Goal: Task Accomplishment & Management: Complete application form

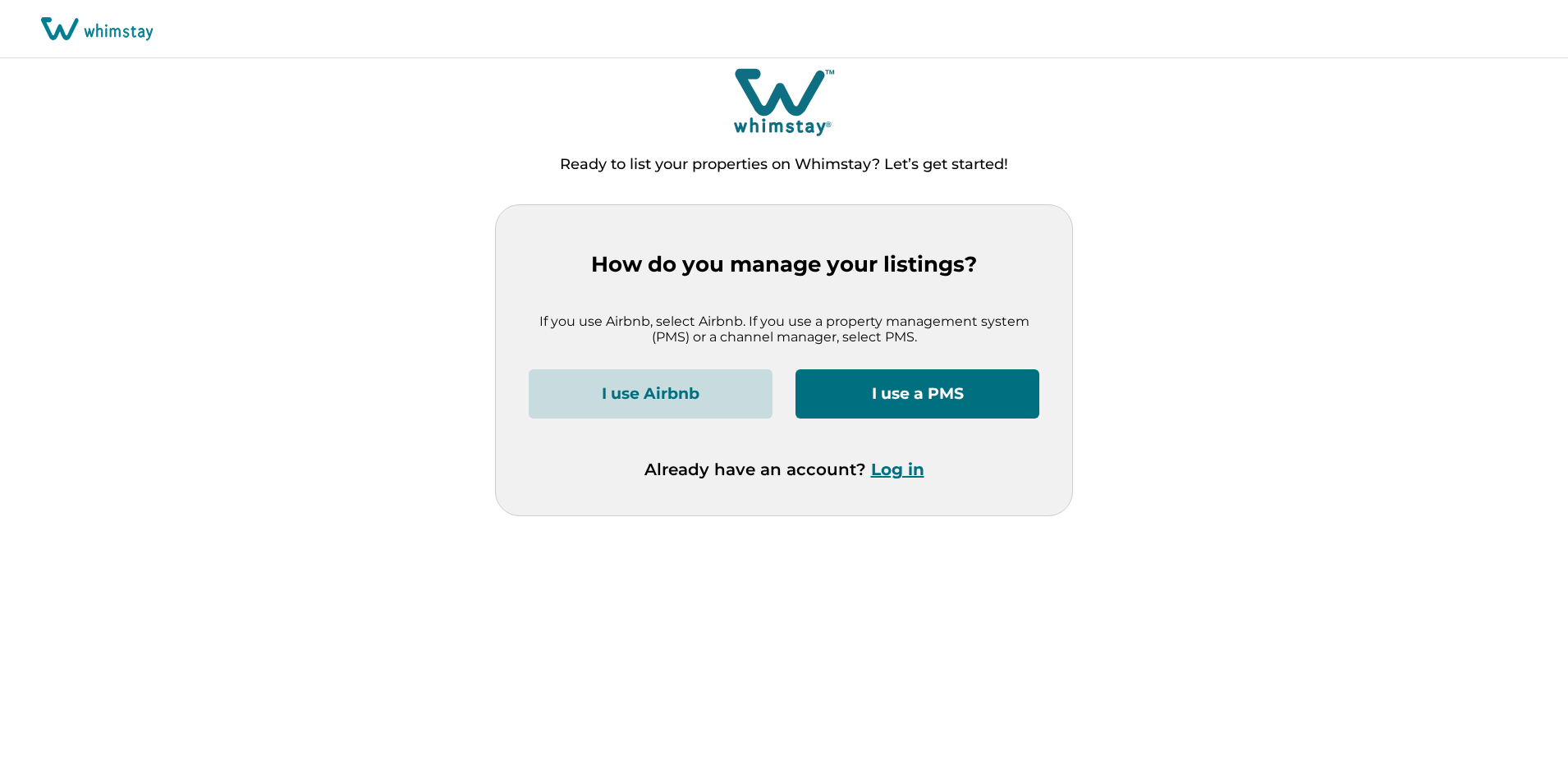
click at [906, 395] on button "I use a PMS" at bounding box center [917, 394] width 243 height 50
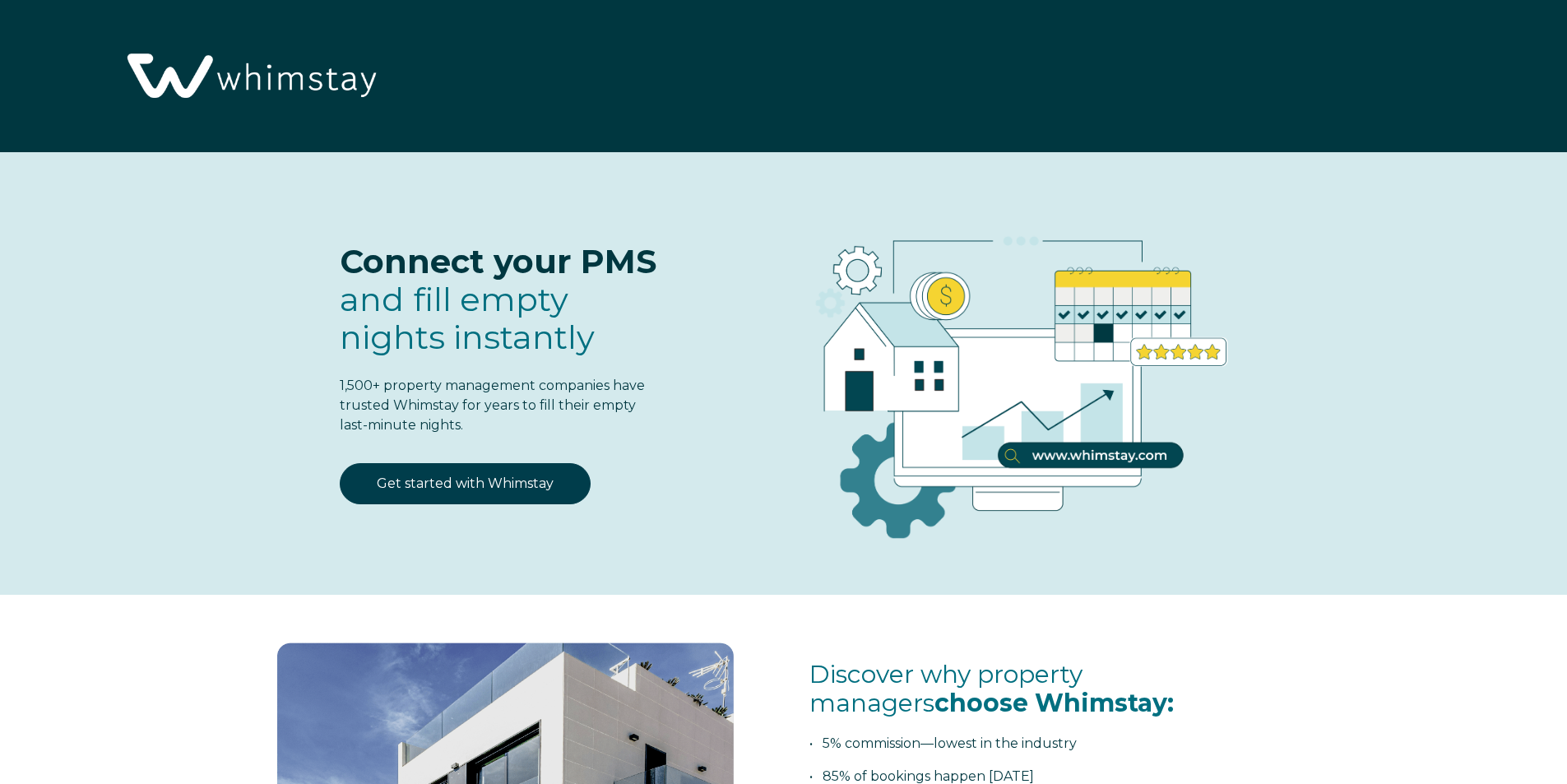
select select "US"
select select "Standard"
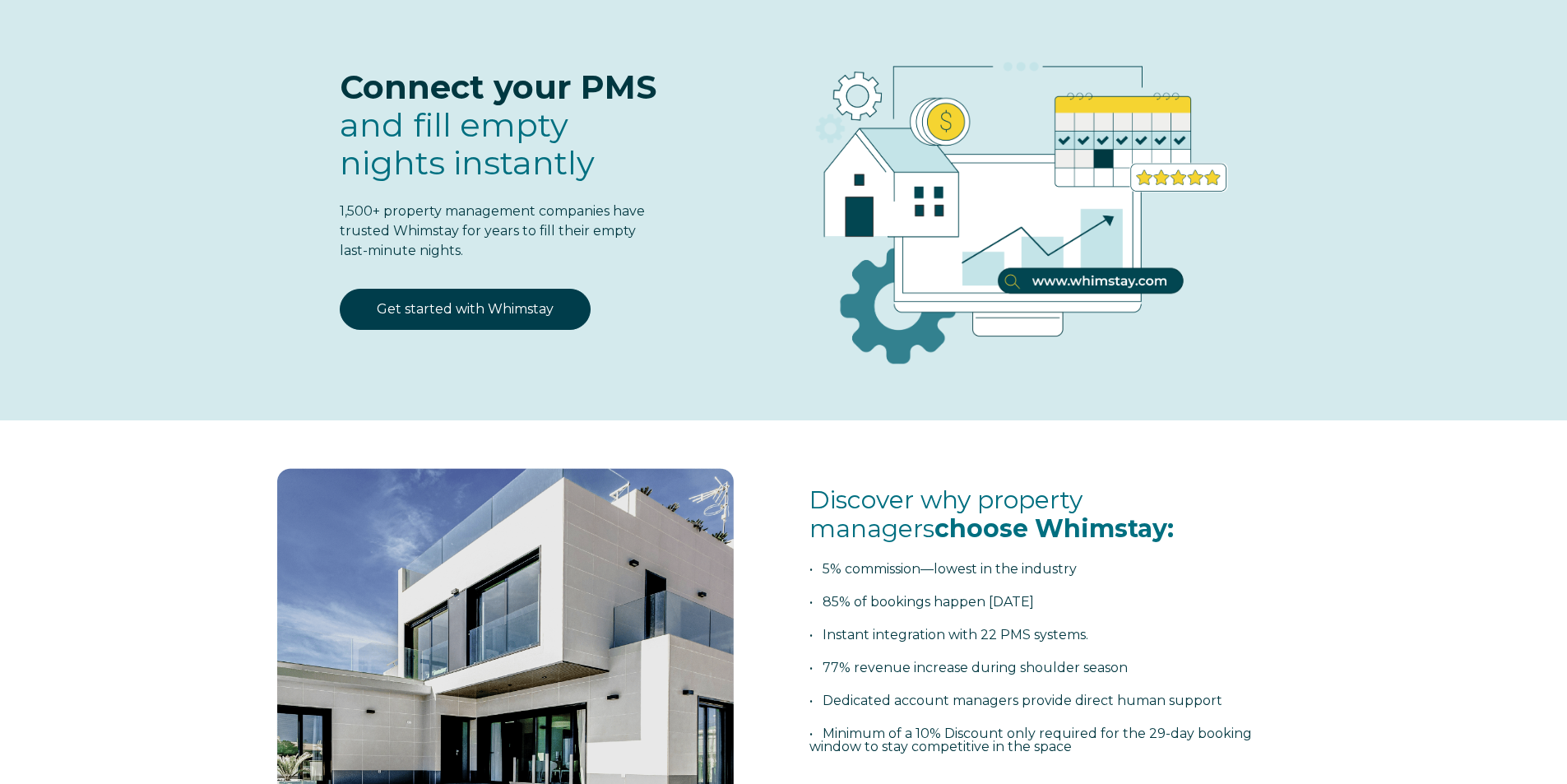
select select "US"
select select "Standard"
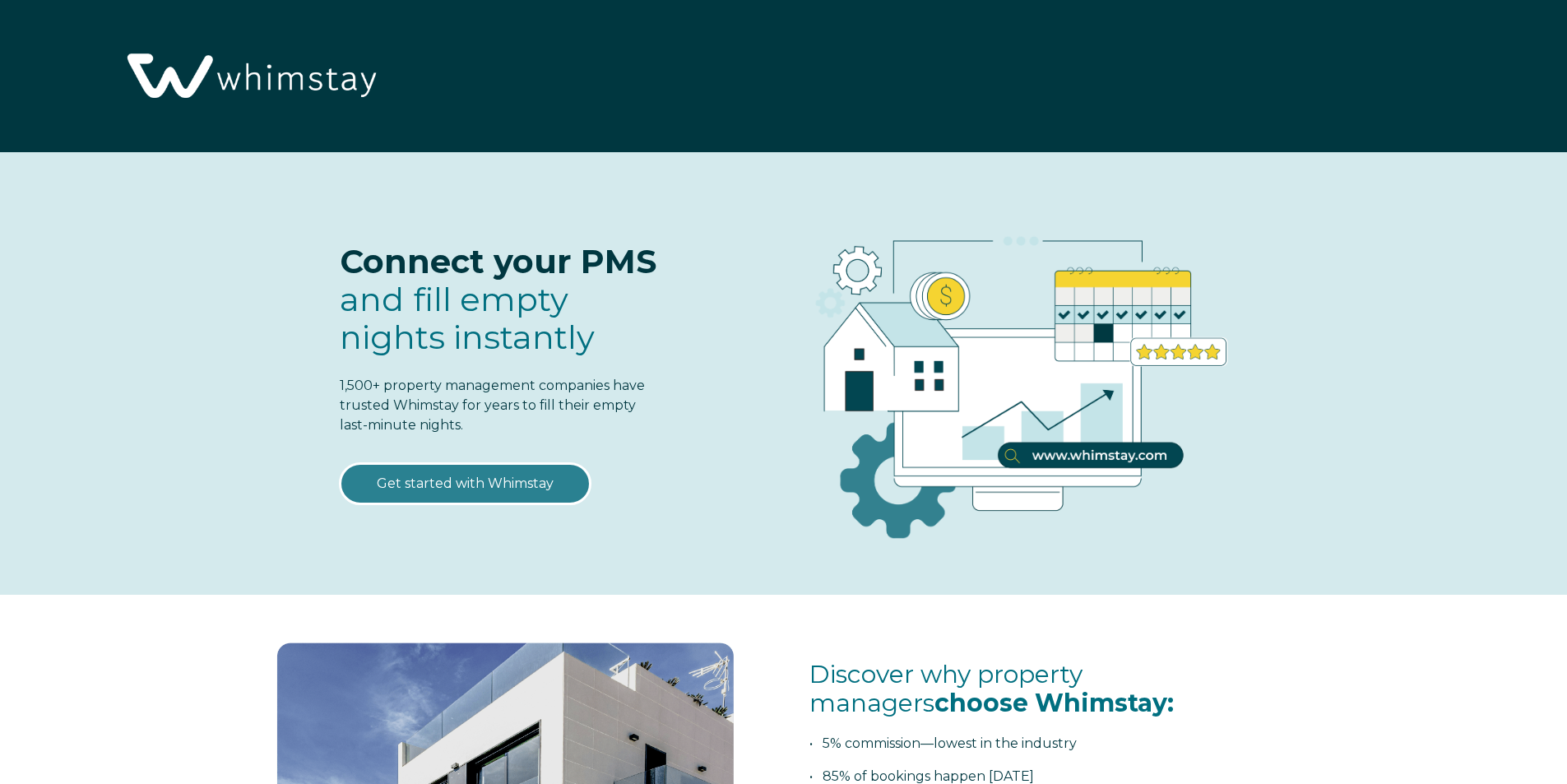
click at [406, 487] on link "Get started with Whimstay" at bounding box center [465, 483] width 251 height 41
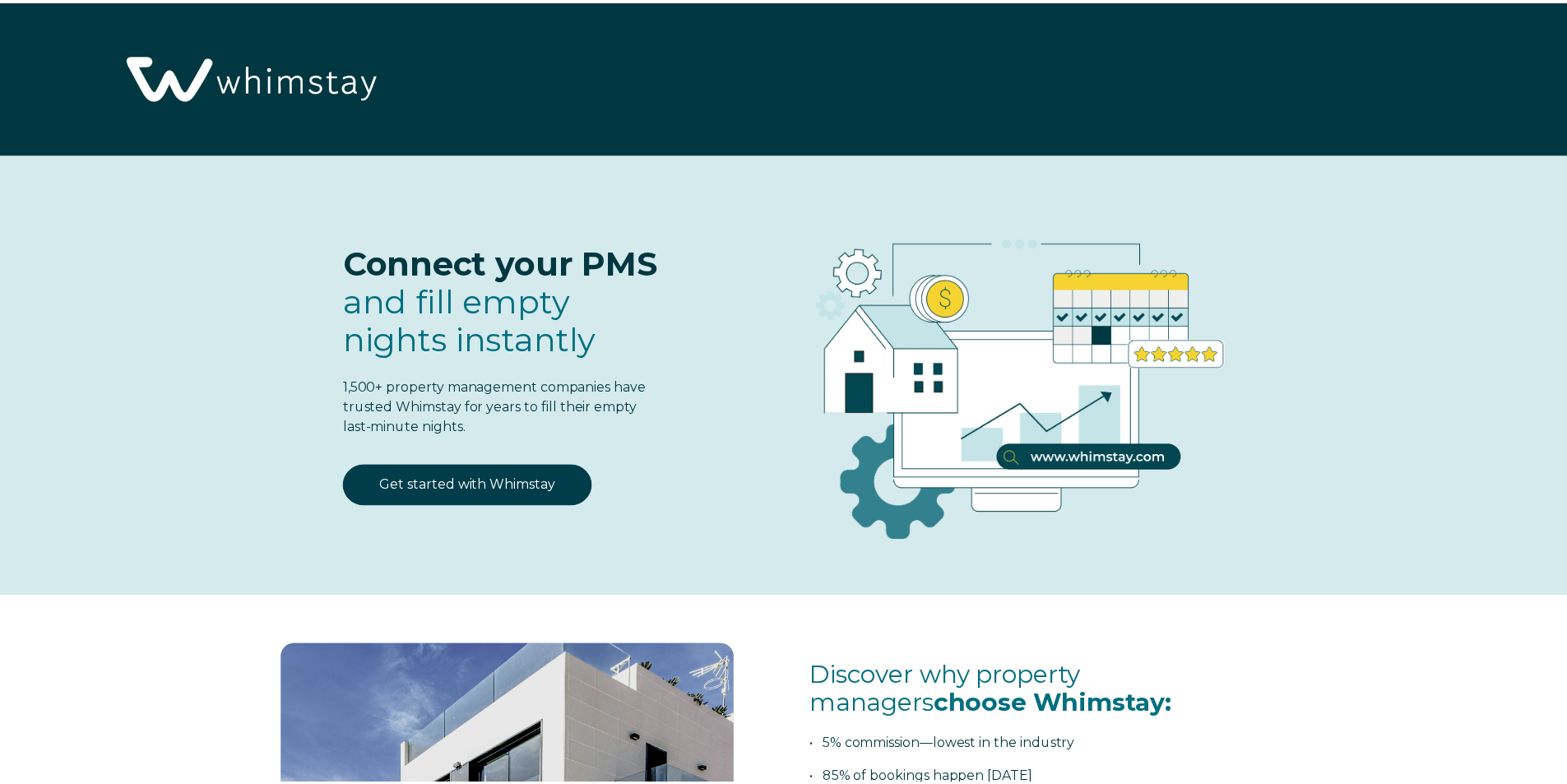
scroll to position [2153, 0]
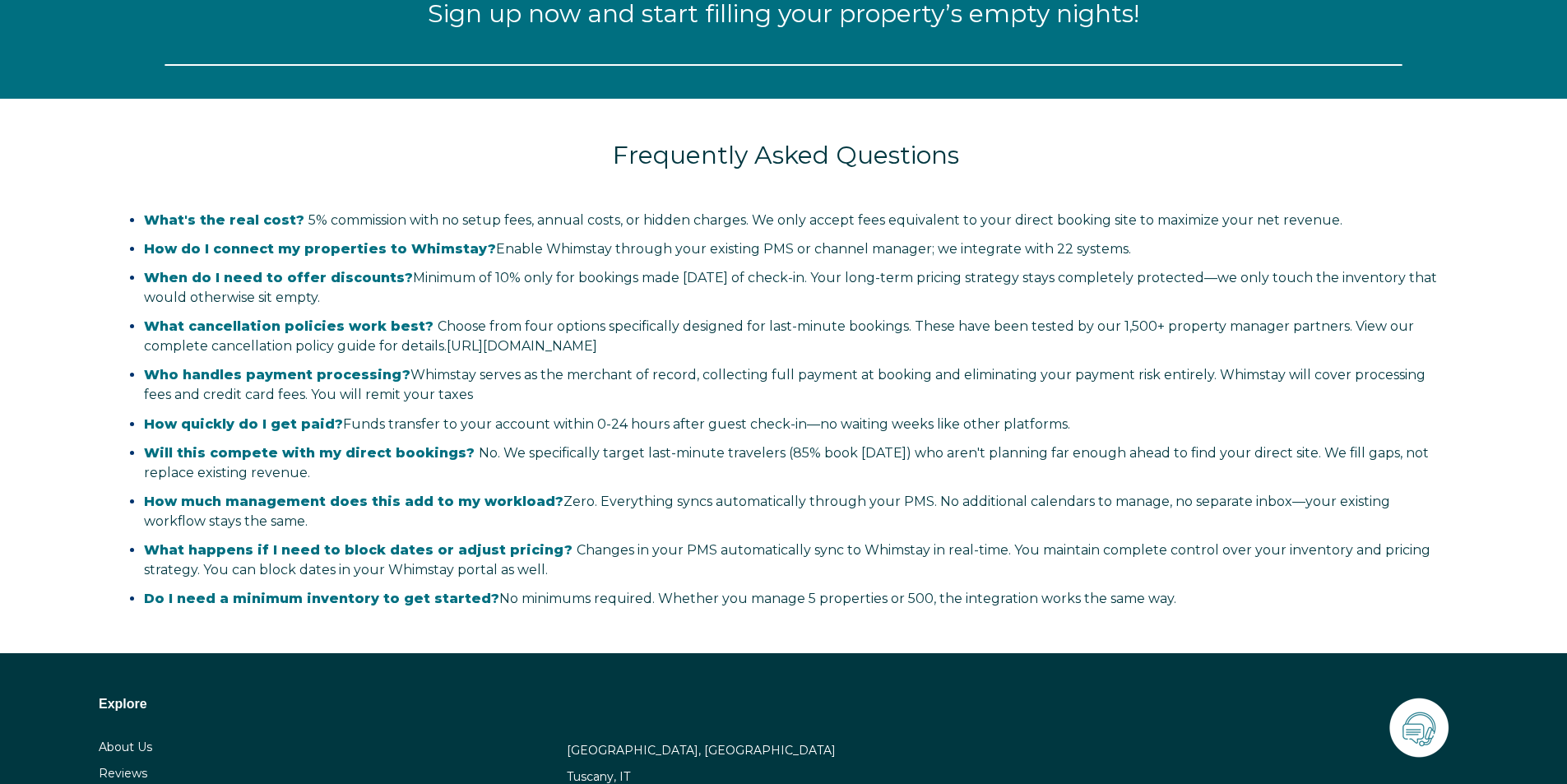
select select "US"
select select "Standard"
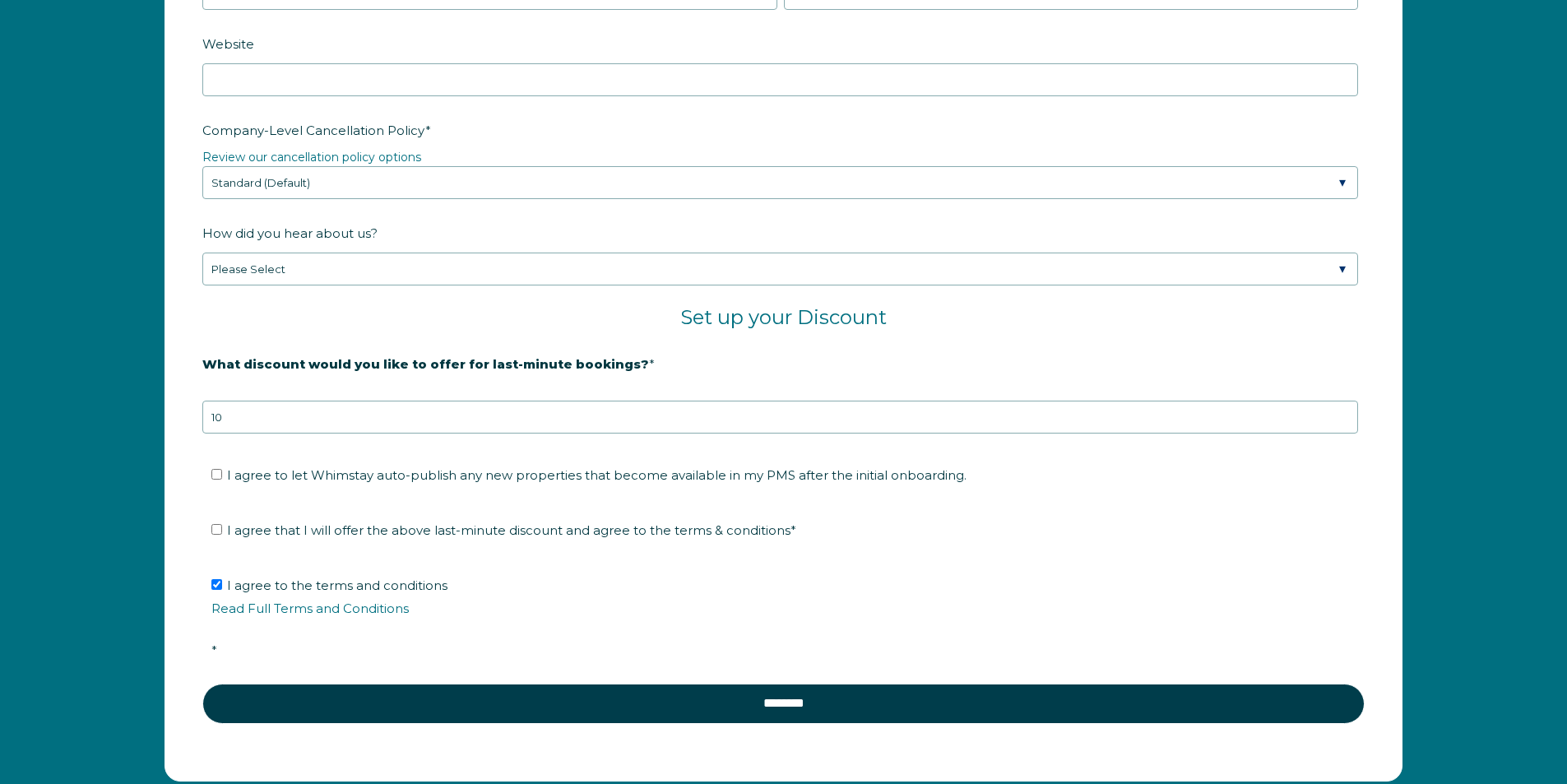
scroll to position [2811, 0]
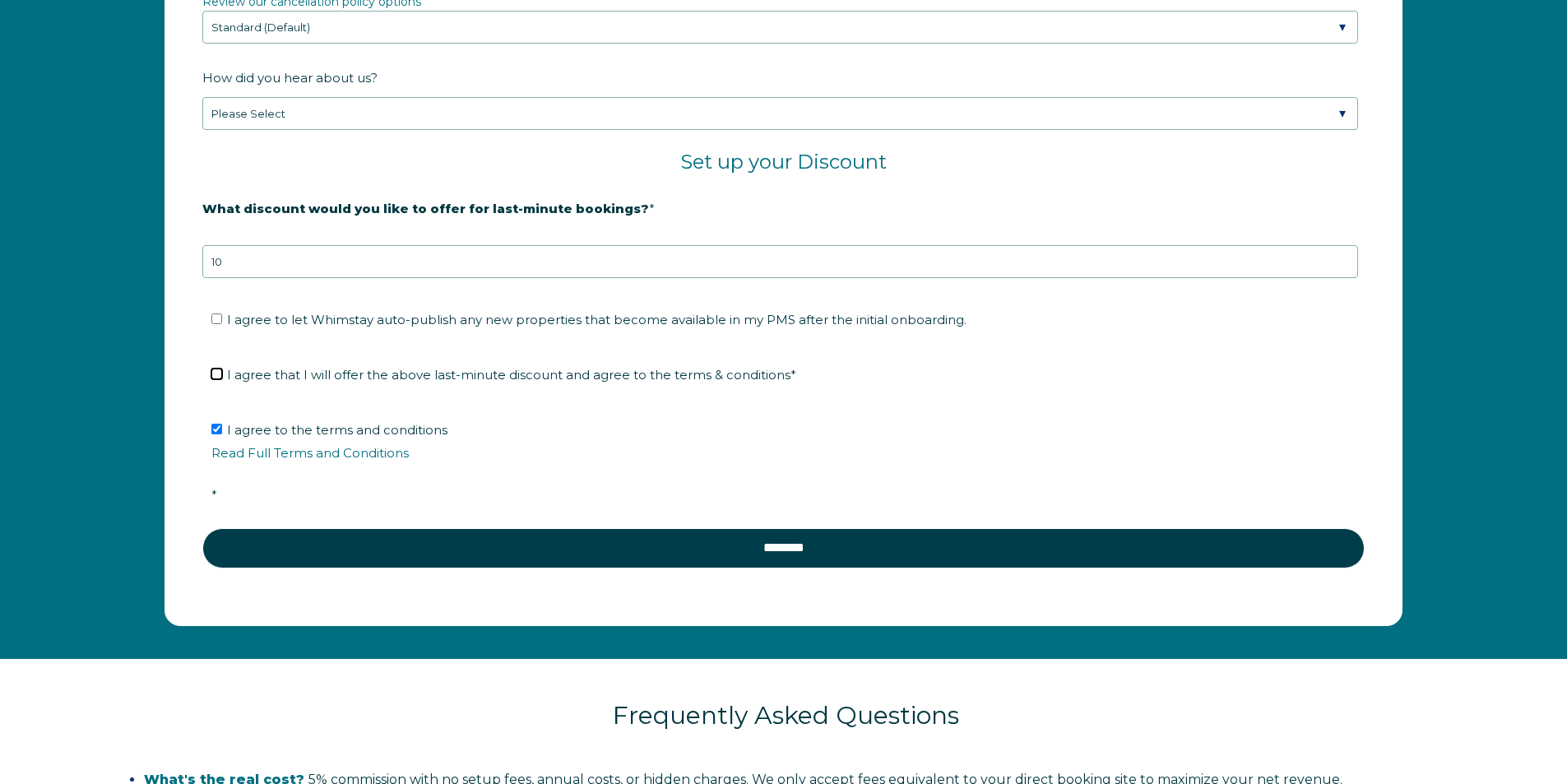
click at [212, 375] on input "I agree that I will offer the above last-minute discount and agree to the terms…" at bounding box center [217, 374] width 11 height 11
checkbox input "true"
click at [223, 319] on label "I agree to let Whimstay auto-publish any new properties that become available i…" at bounding box center [589, 319] width 755 height 16
click at [222, 319] on input "I agree to let Whimstay auto-publish any new properties that become available i…" at bounding box center [217, 318] width 11 height 11
checkbox input "true"
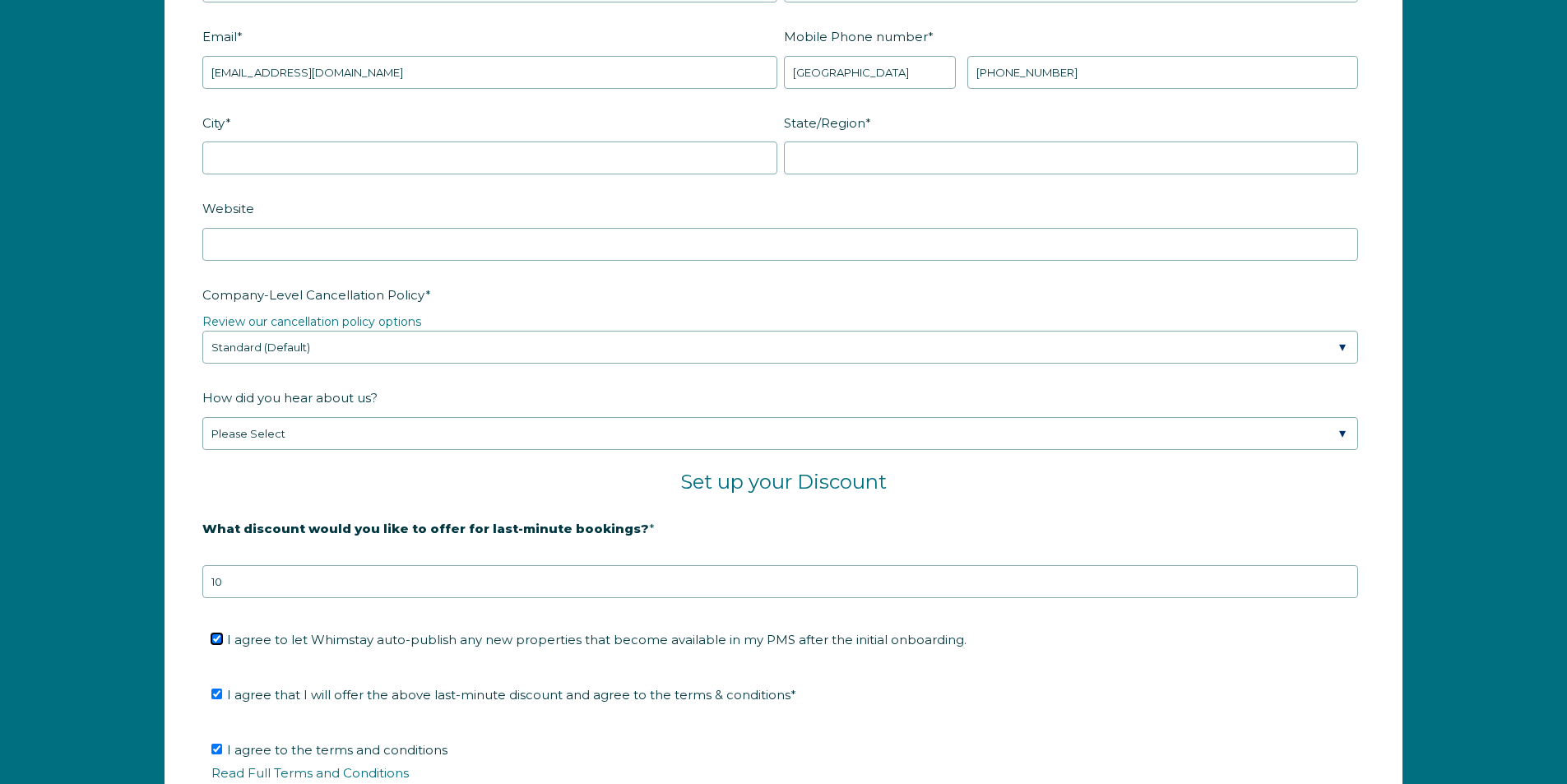
scroll to position [2318, 0]
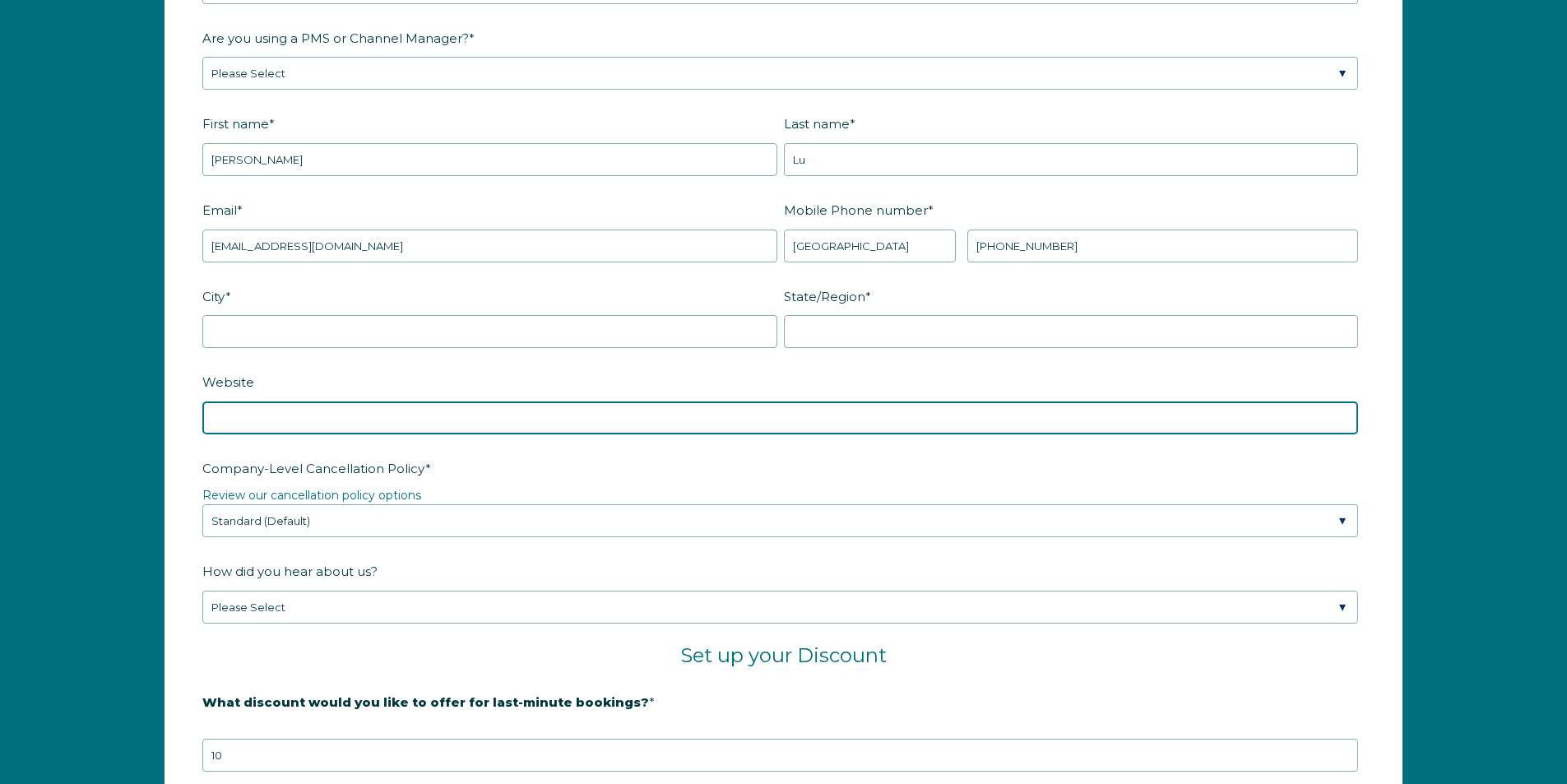
click at [529, 409] on input "Website" at bounding box center [780, 418] width 1155 height 33
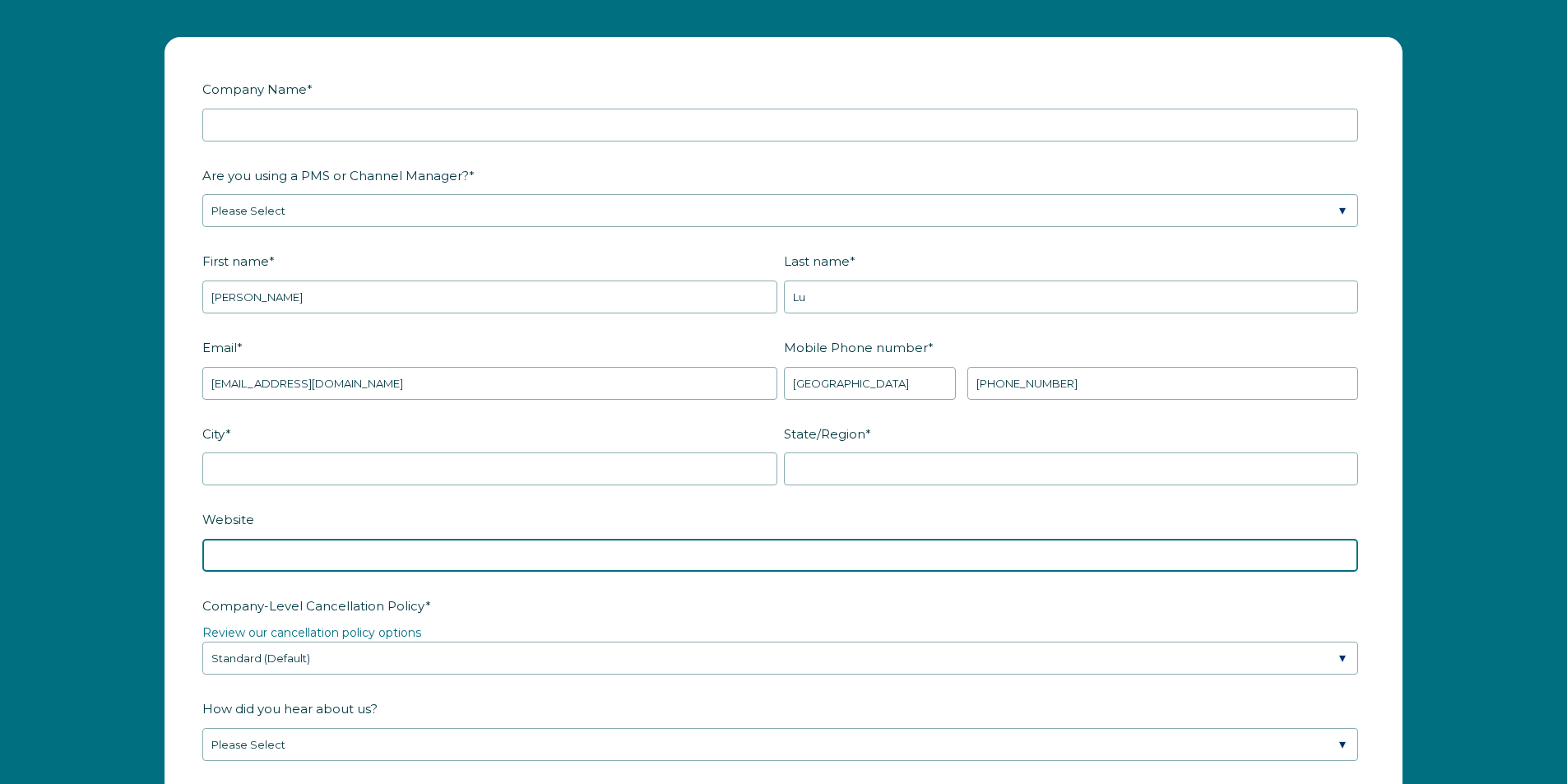
scroll to position [2153, 0]
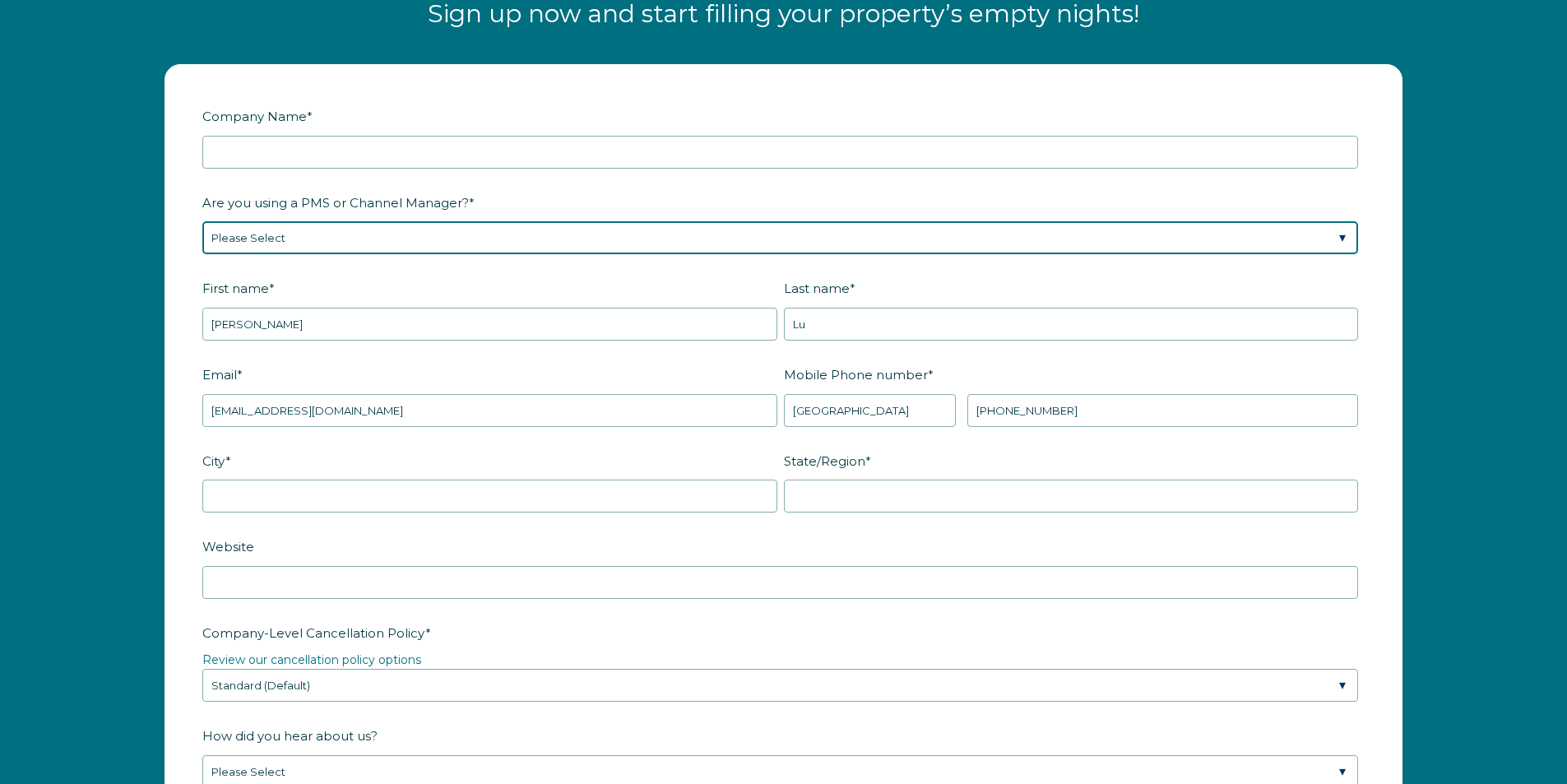
click at [655, 235] on select "Please Select Barefoot BookingPal Boost Brightside CiiRUS Escapia Guesty Hostaw…" at bounding box center [780, 237] width 1155 height 33
select select "OwnerRez"
click at [203, 221] on select "Please Select Barefoot BookingPal Boost Brightside CiiRUS Escapia Guesty Hostaw…" at bounding box center [780, 237] width 1155 height 33
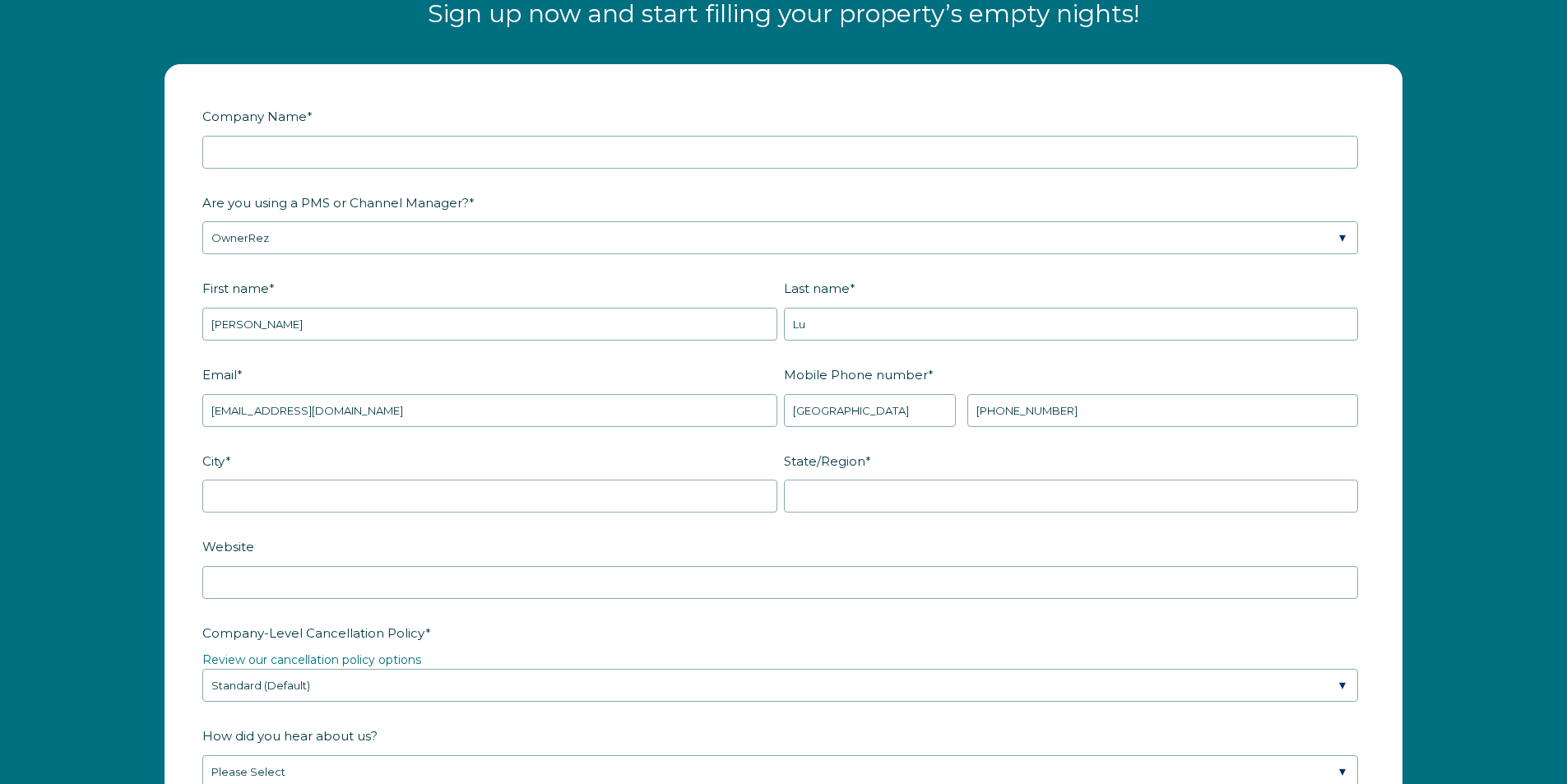
click at [577, 195] on label "Are you using a PMS or Channel Manager? *" at bounding box center [784, 202] width 1163 height 29
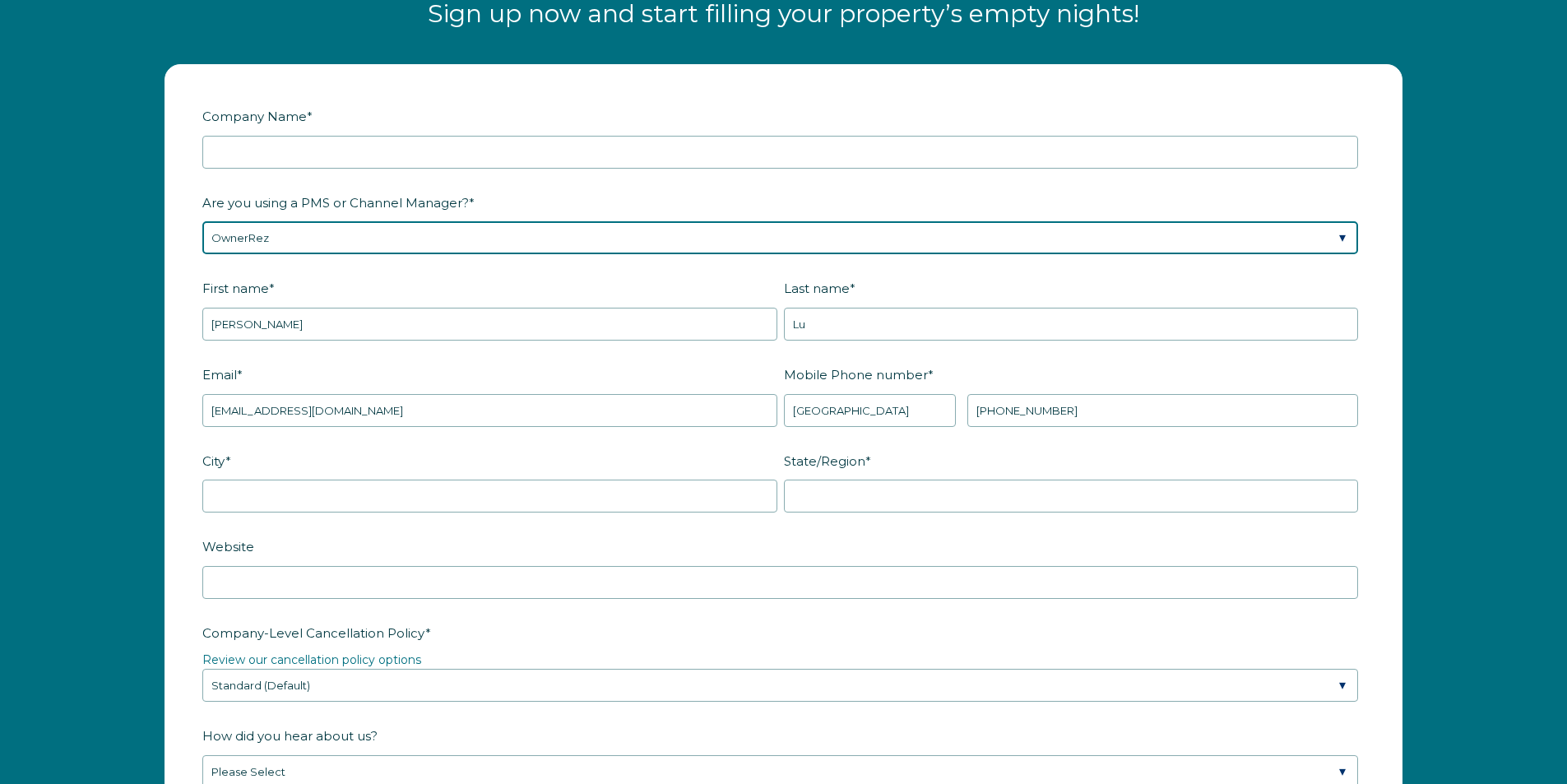
click at [577, 221] on select "Please Select Barefoot BookingPal Boost Brightside CiiRUS Escapia Guesty Hostaw…" at bounding box center [780, 237] width 1155 height 33
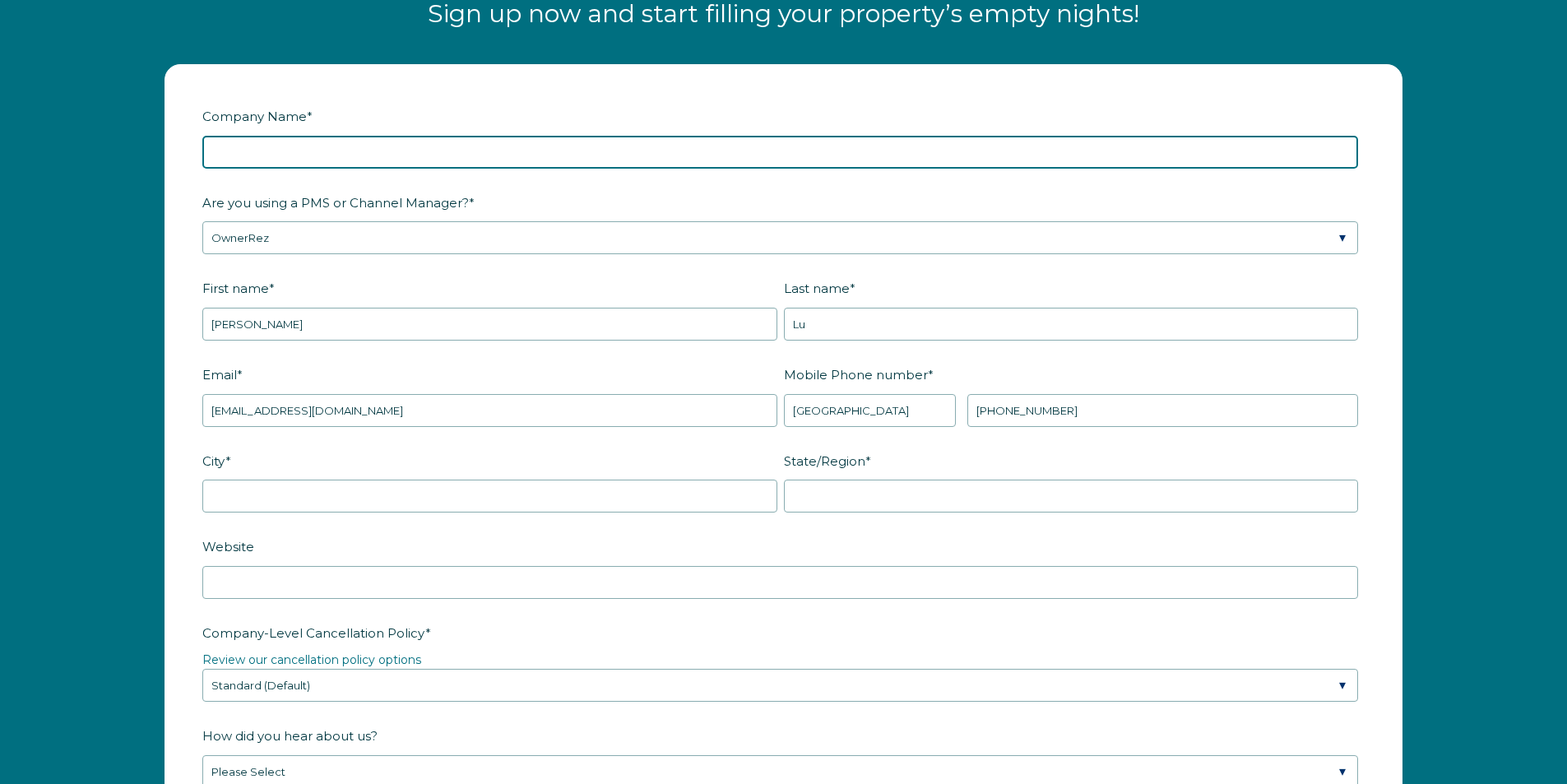
click at [429, 151] on input "Company Name *" at bounding box center [780, 152] width 1155 height 33
type input "ThePeacefulRetreats"
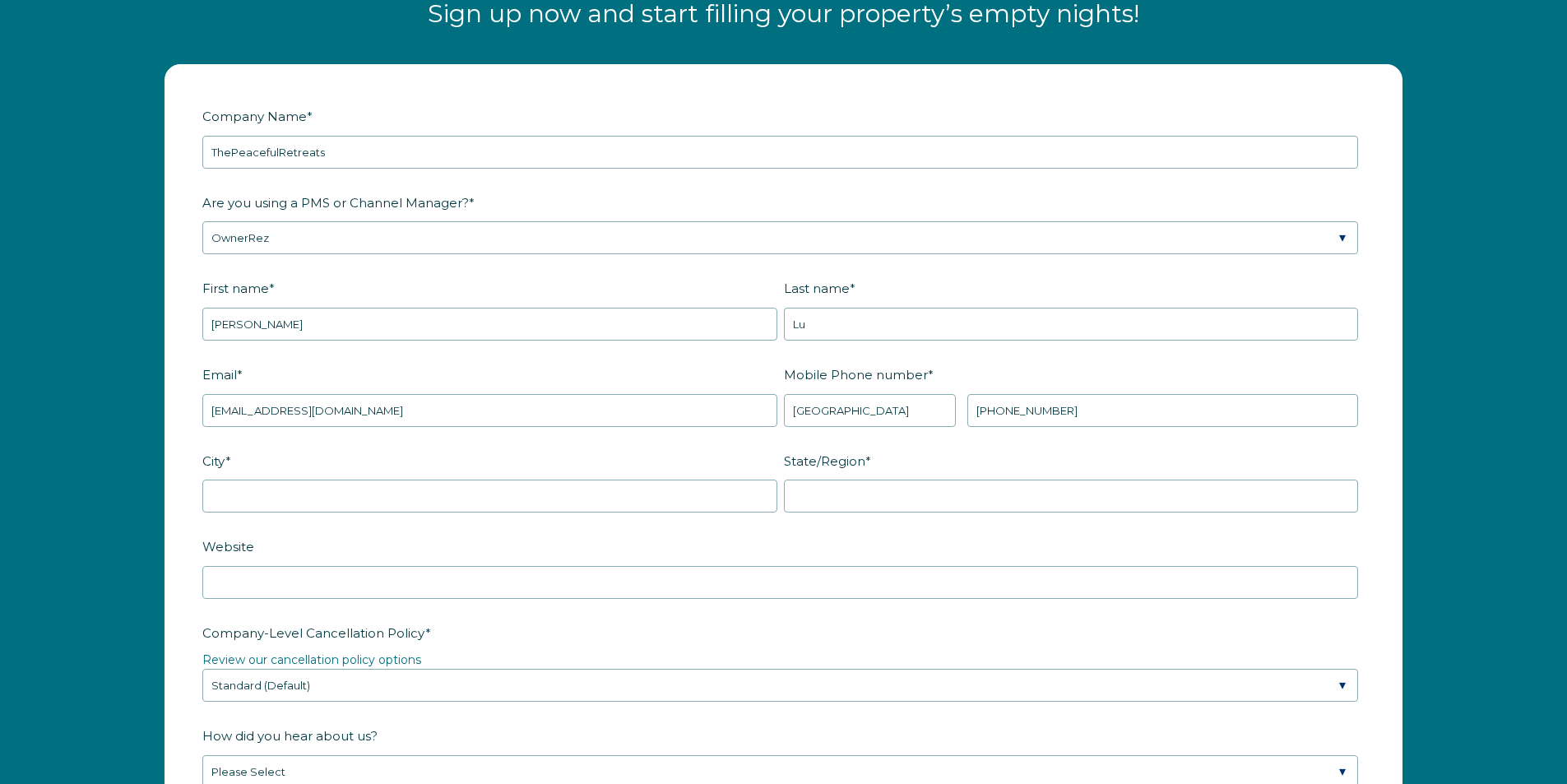
click at [500, 203] on label "Are you using a PMS or Channel Manager? *" at bounding box center [784, 202] width 1163 height 29
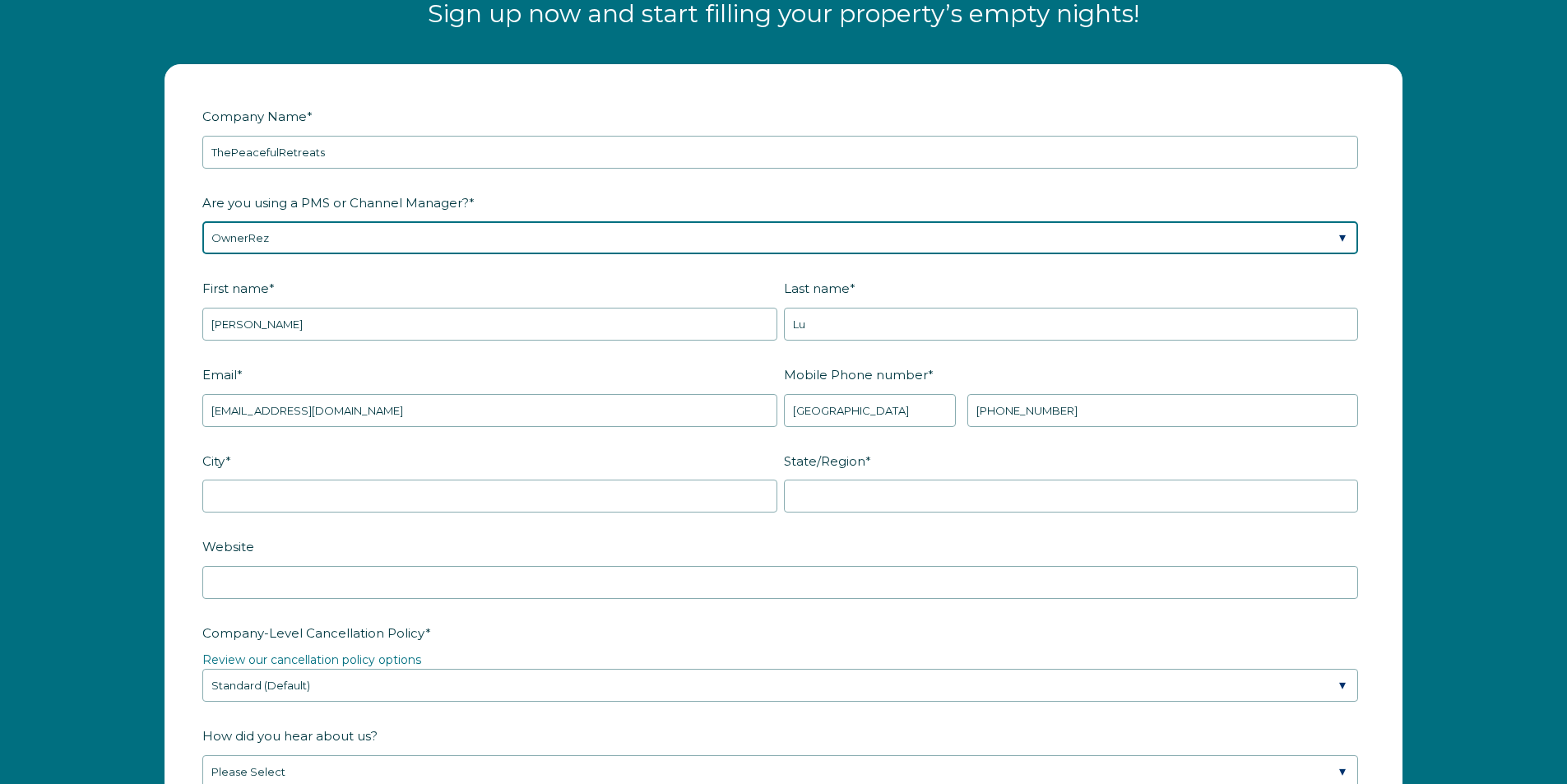
click at [500, 221] on select "Please Select Barefoot BookingPal Boost Brightside CiiRUS Escapia Guesty Hostaw…" at bounding box center [780, 237] width 1155 height 33
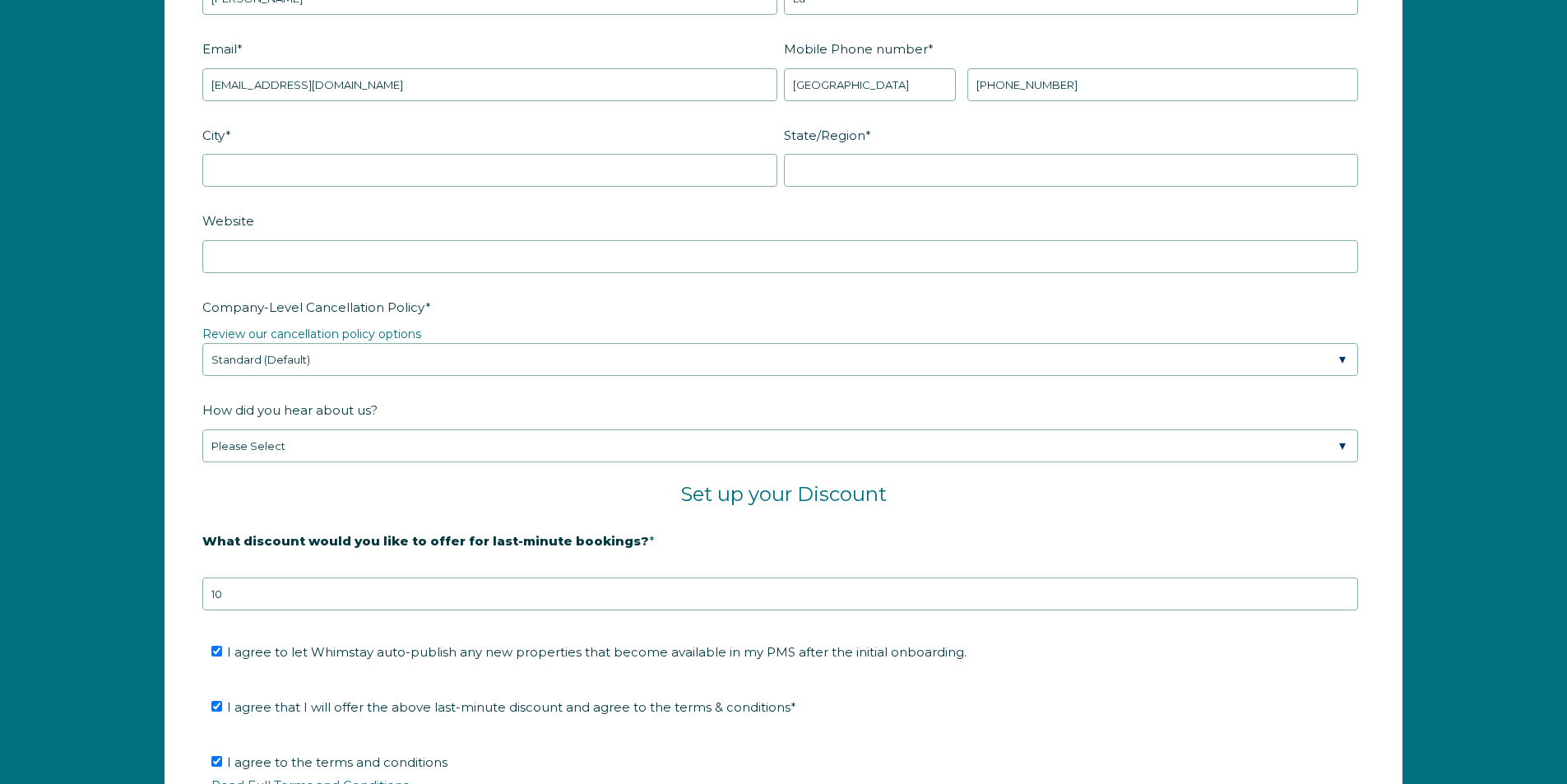
scroll to position [2483, 0]
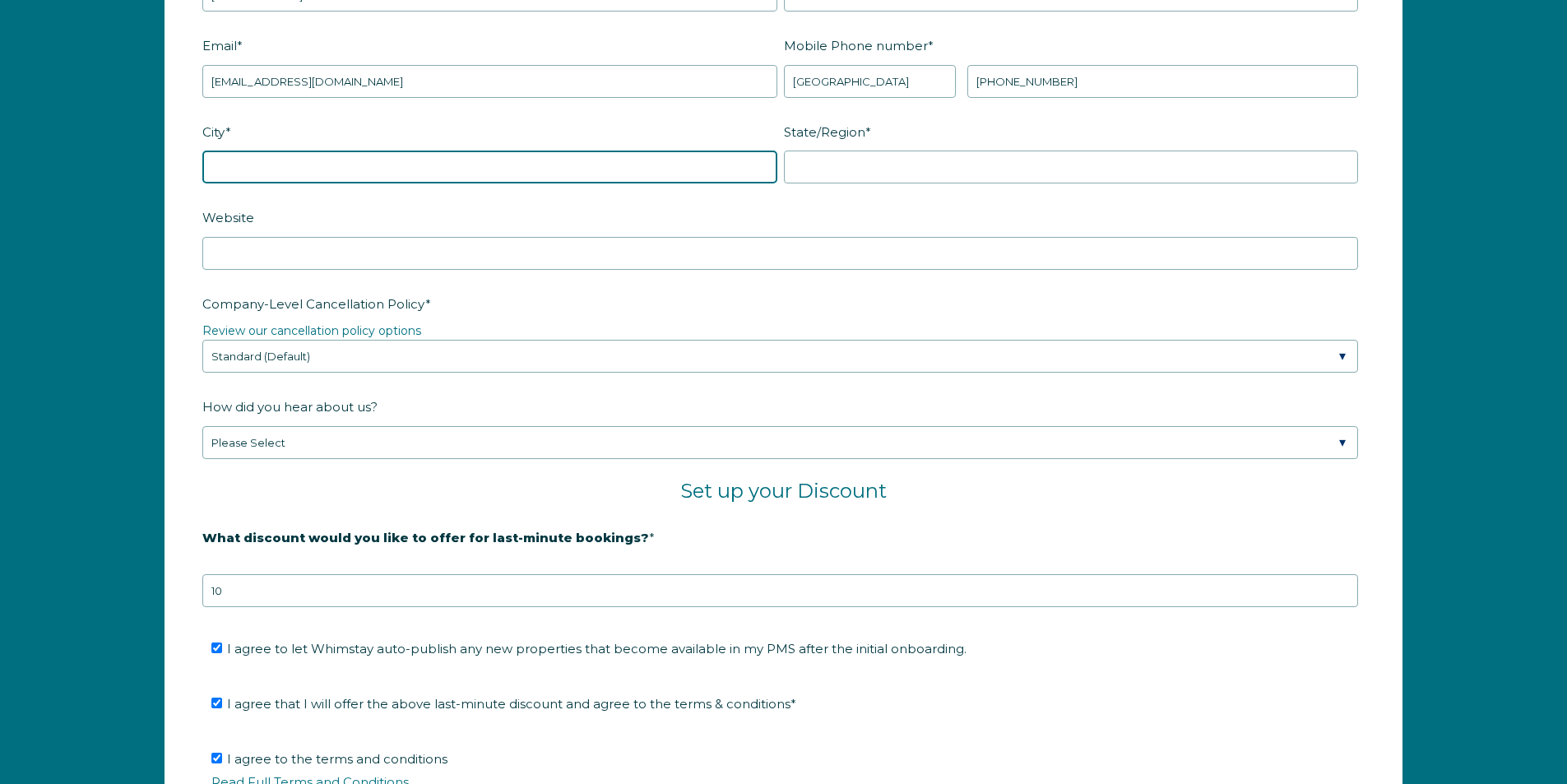
click at [443, 170] on input "City *" at bounding box center [490, 167] width 575 height 33
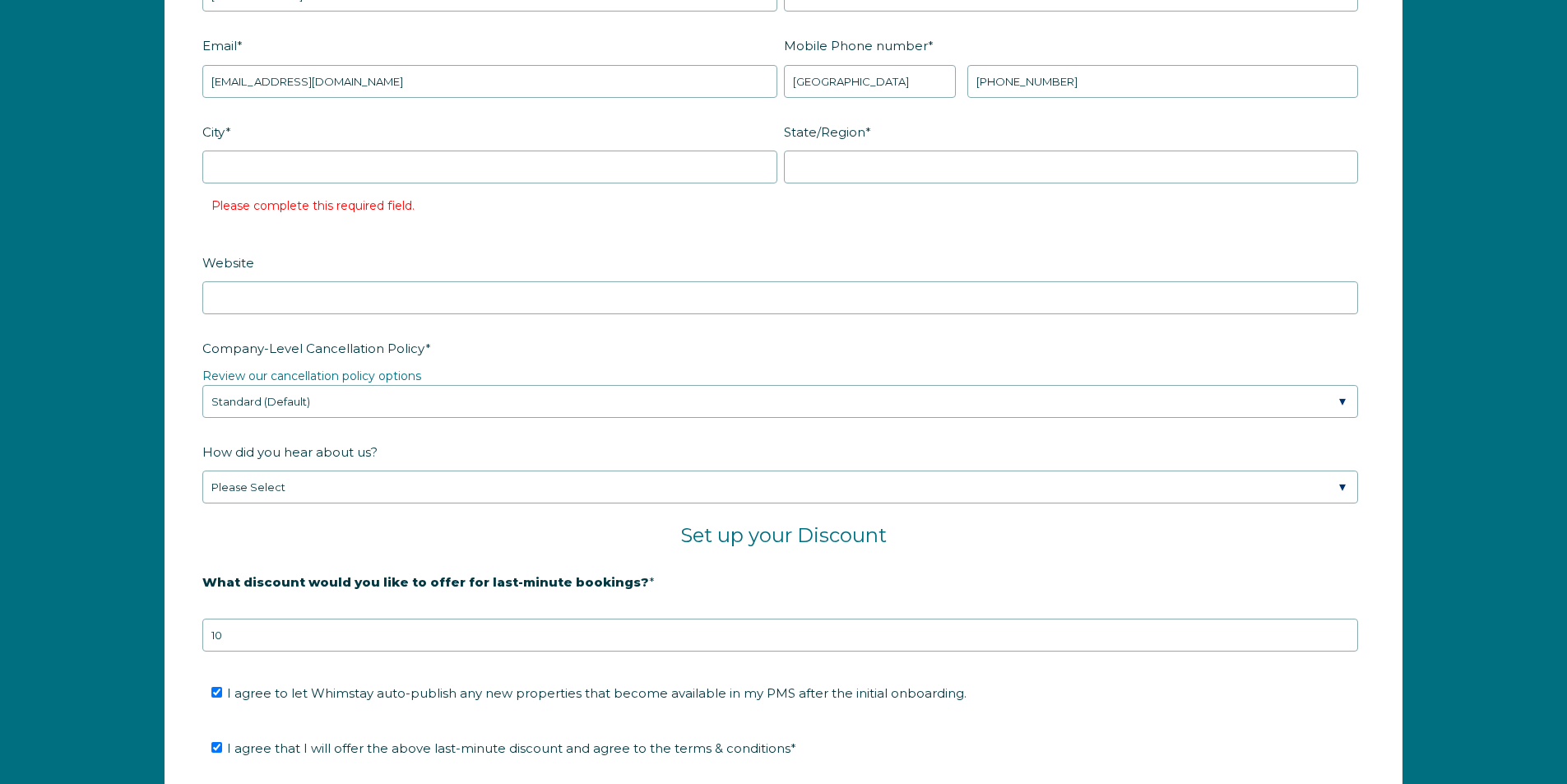
click at [190, 201] on form "Company Name * ThePeacefulRetreats Are you using a PMS or Channel Manager? * Pl…" at bounding box center [784, 367] width 1236 height 1262
click at [969, 227] on fieldset "City * Please complete this required field. State/Region *" at bounding box center [784, 183] width 1163 height 131
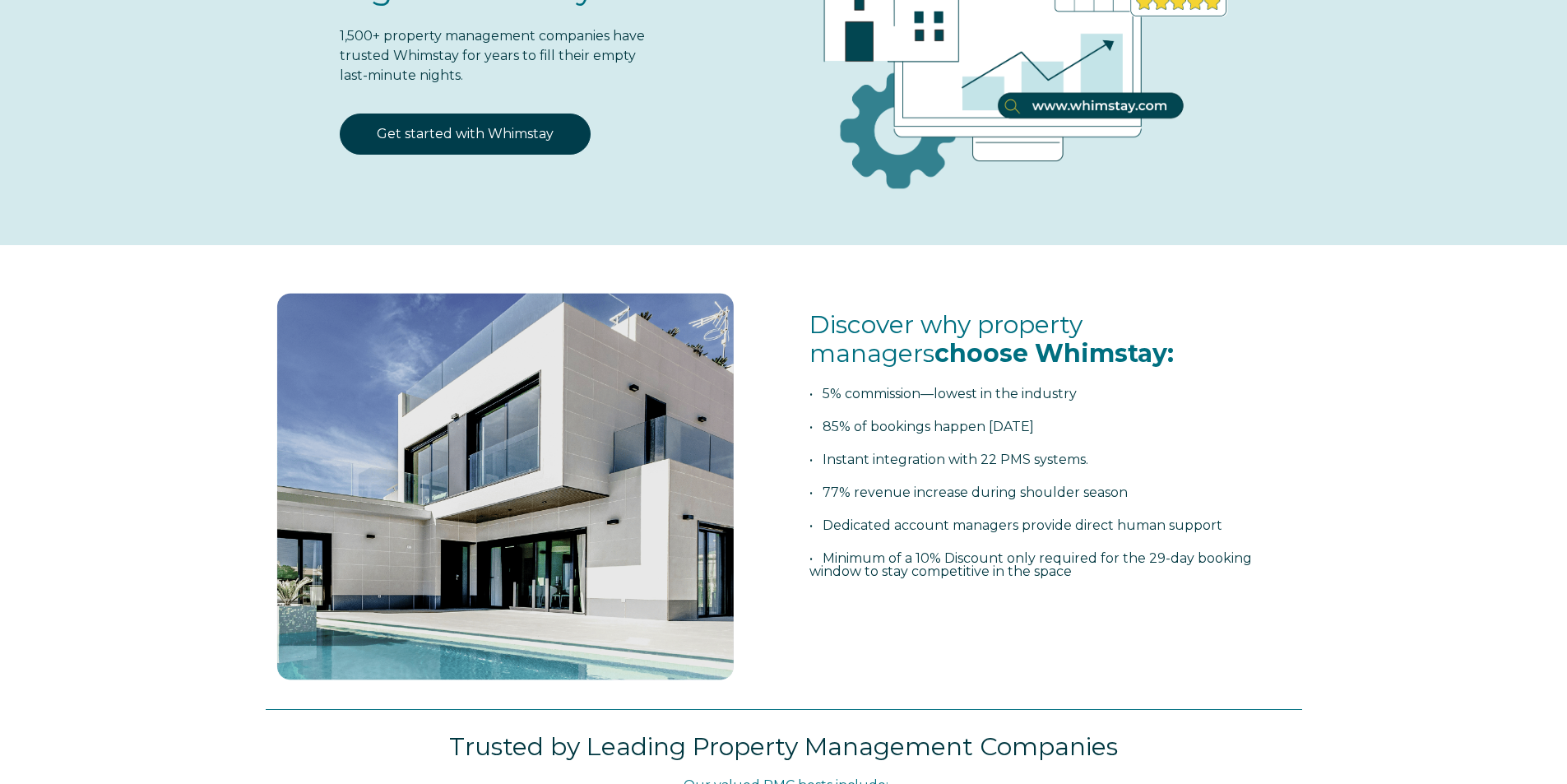
scroll to position [180, 0]
